Goal: Information Seeking & Learning: Check status

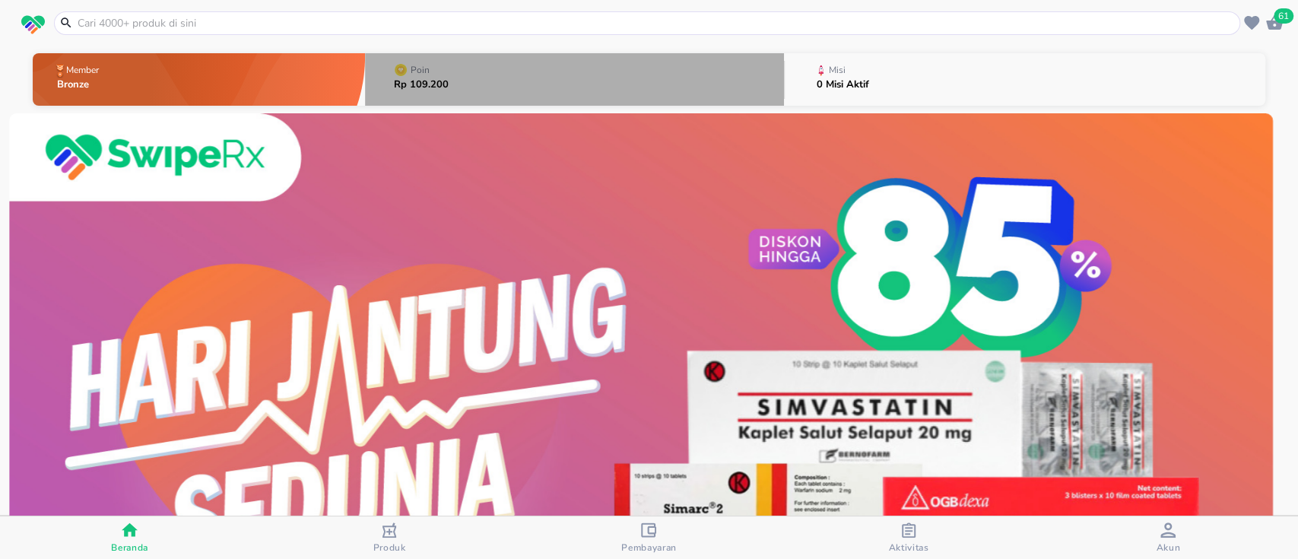
click at [670, 70] on button "Poin Rp 109.200" at bounding box center [574, 79] width 419 height 60
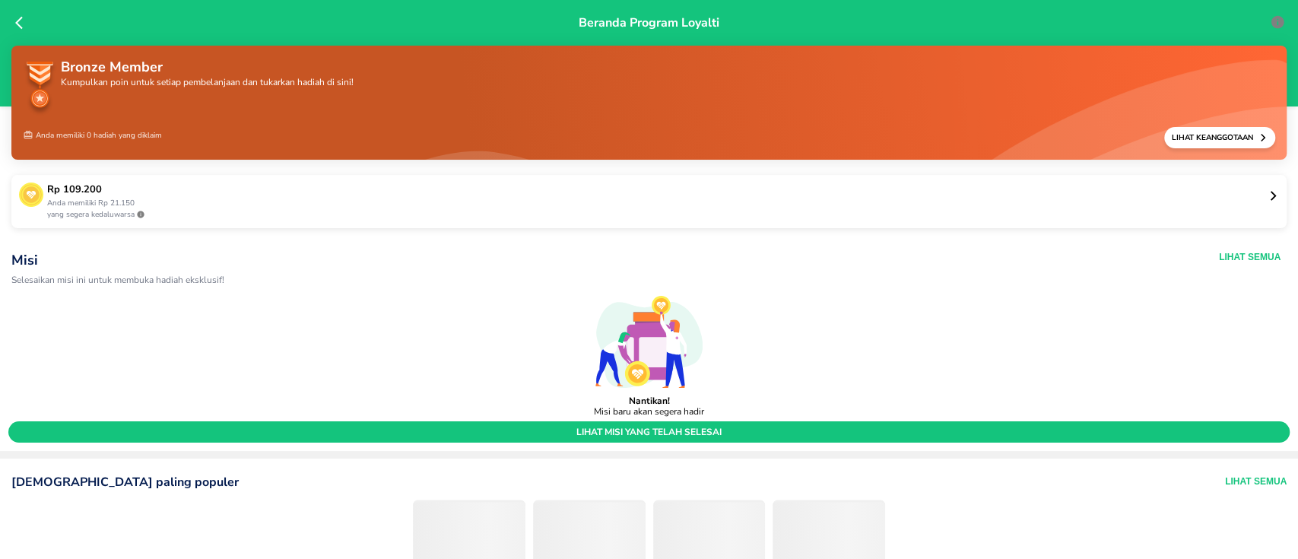
click at [561, 210] on p "yang segera kedaluwarsa" at bounding box center [657, 214] width 1221 height 11
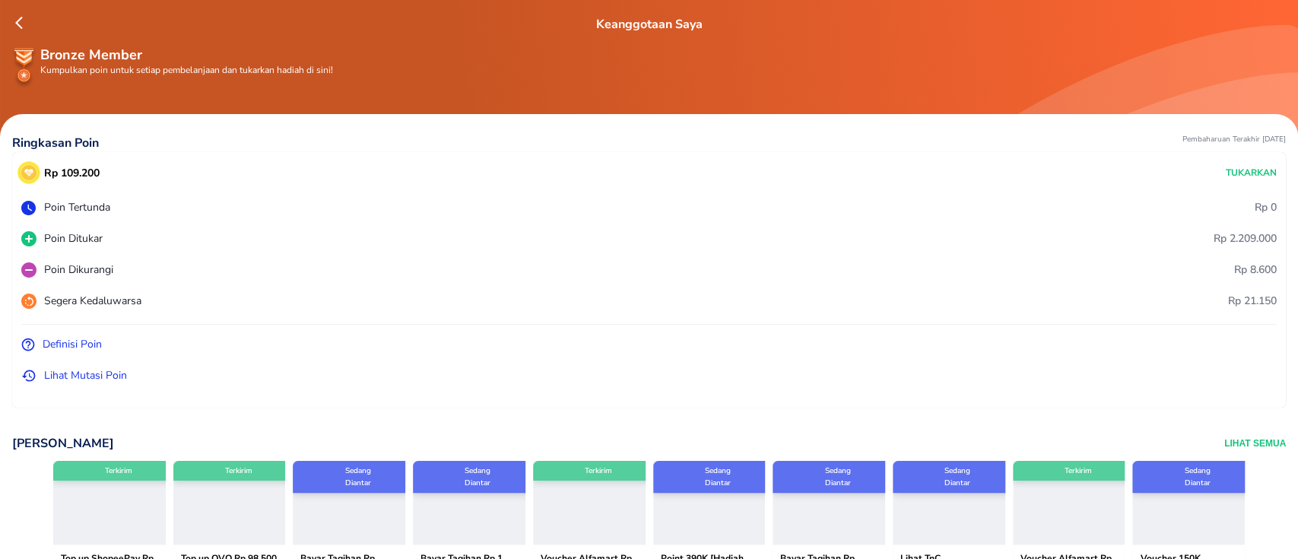
click at [97, 379] on p "Lihat Mutasi Poin" at bounding box center [85, 375] width 83 height 16
